Goal: Information Seeking & Learning: Learn about a topic

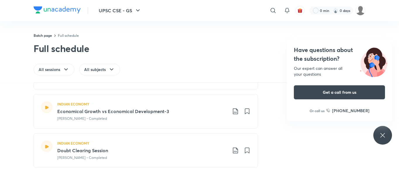
scroll to position [273, 0]
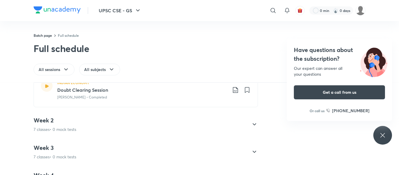
click at [122, 126] on div "Week 2 7 classes • 0 mock tests" at bounding box center [141, 125] width 214 height 16
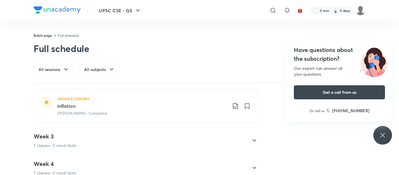
scroll to position [216, 0]
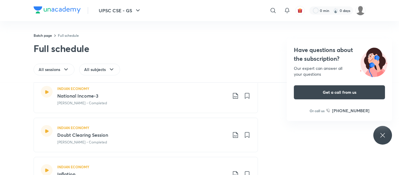
click at [101, 133] on h3 "Doubt Clearing Session" at bounding box center [142, 134] width 170 height 7
